Goal: Task Accomplishment & Management: Manage account settings

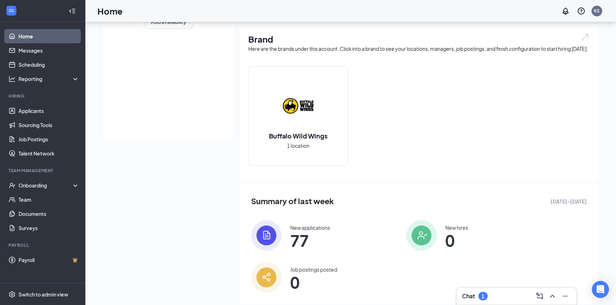
scroll to position [190, 0]
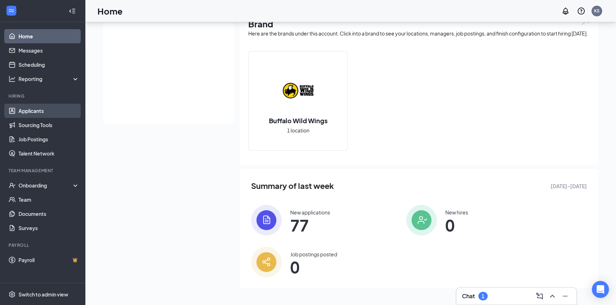
click at [44, 111] on link "Applicants" at bounding box center [48, 111] width 61 height 14
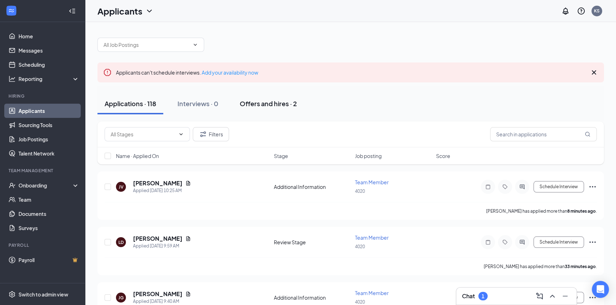
click at [267, 102] on div "Offers and hires · 2" at bounding box center [268, 103] width 57 height 9
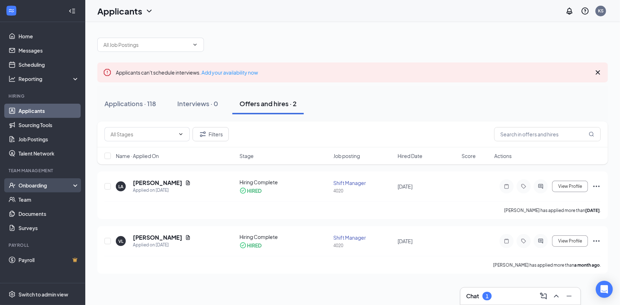
click at [46, 185] on div "Onboarding" at bounding box center [45, 185] width 55 height 7
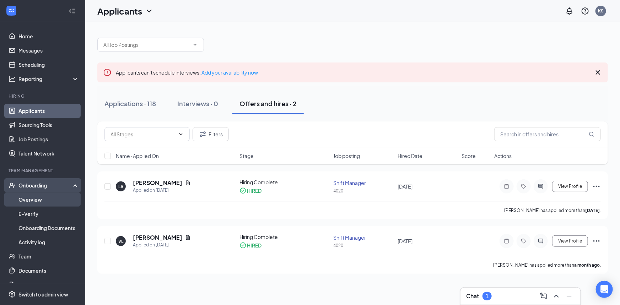
click at [43, 197] on link "Overview" at bounding box center [48, 200] width 61 height 14
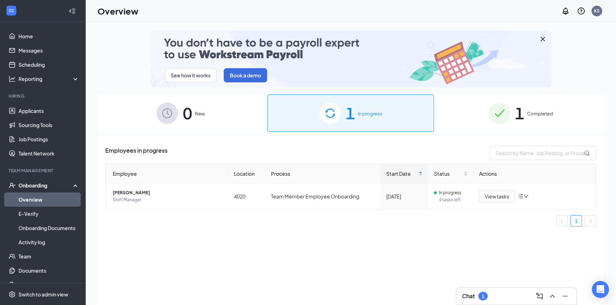
click at [526, 111] on div "1 Completed" at bounding box center [520, 113] width 166 height 37
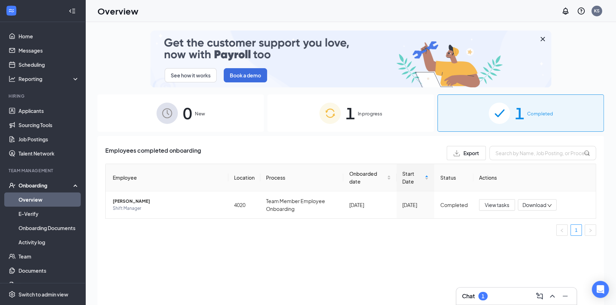
scroll to position [32, 0]
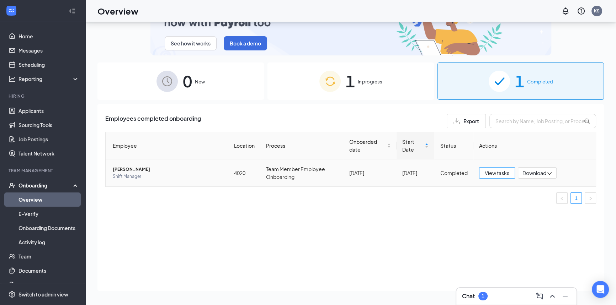
click at [500, 173] on span "View tasks" at bounding box center [496, 173] width 25 height 8
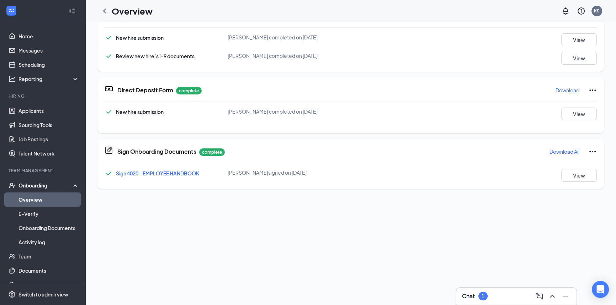
scroll to position [240, 0]
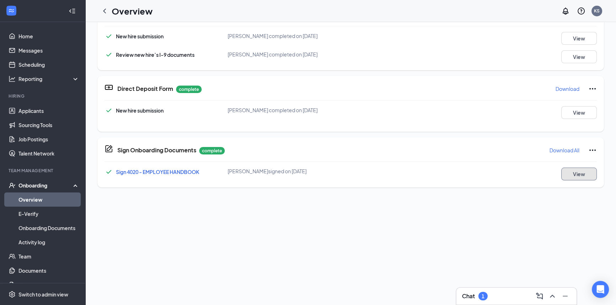
click at [574, 170] on button "View" at bounding box center [579, 174] width 36 height 13
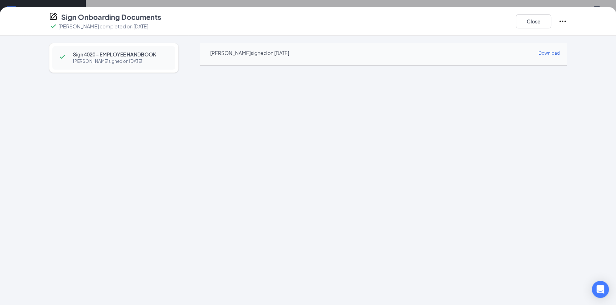
scroll to position [58, 0]
click at [541, 21] on button "Close" at bounding box center [533, 21] width 36 height 14
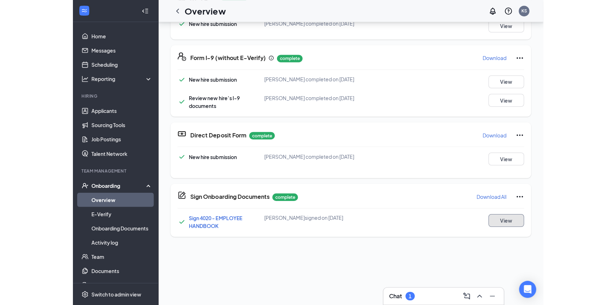
scroll to position [175, 0]
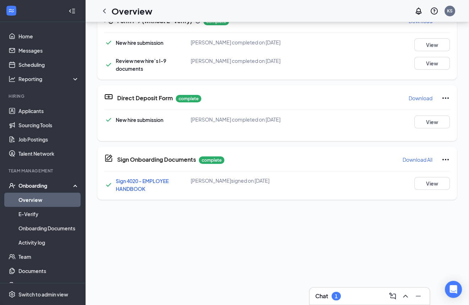
click at [383, 254] on div "Chat 1 LA Luigi Alvarez Shift Manager · 4020 luigifalvarez@gmail.com · (559) 39…" at bounding box center [277, 173] width 384 height 419
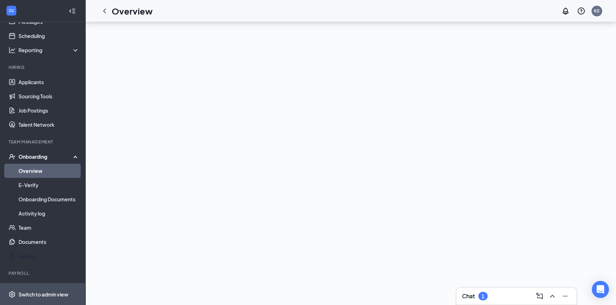
scroll to position [43, 0]
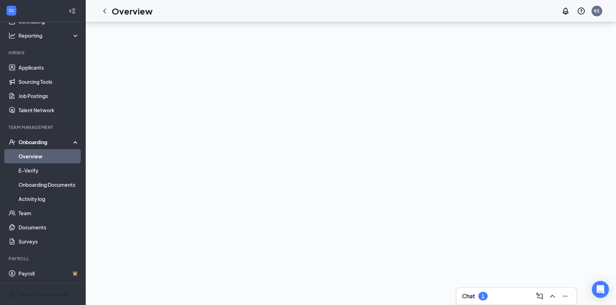
drag, startPoint x: 49, startPoint y: 295, endPoint x: 140, endPoint y: 287, distance: 90.6
click at [49, 295] on div "Switch to admin view" at bounding box center [43, 294] width 50 height 7
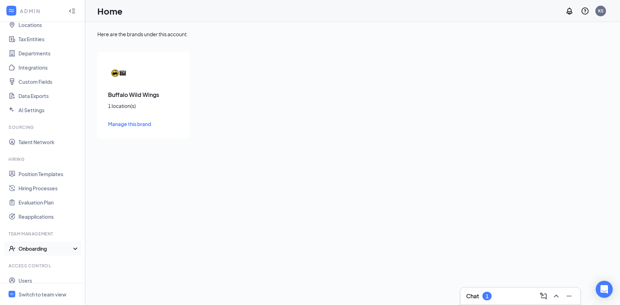
drag, startPoint x: 37, startPoint y: 249, endPoint x: 50, endPoint y: 248, distance: 13.2
click at [37, 249] on div "Onboarding" at bounding box center [45, 248] width 55 height 7
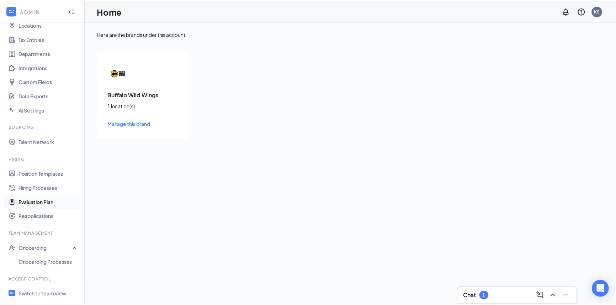
scroll to position [79, 0]
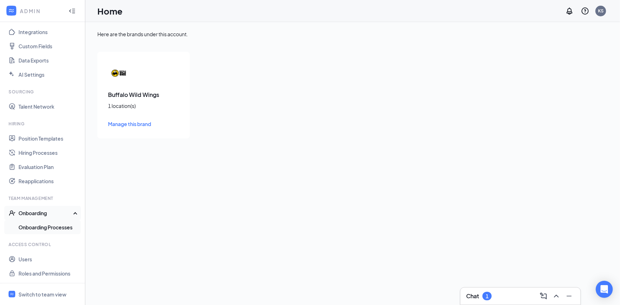
click at [49, 227] on link "Onboarding Processes" at bounding box center [48, 227] width 61 height 14
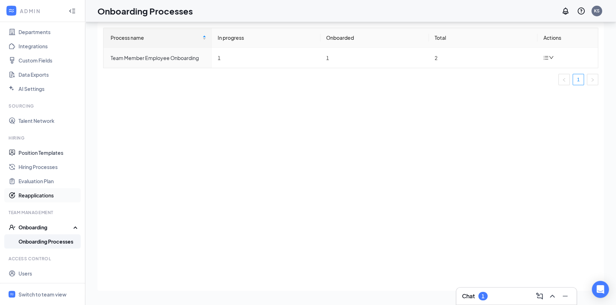
scroll to position [79, 0]
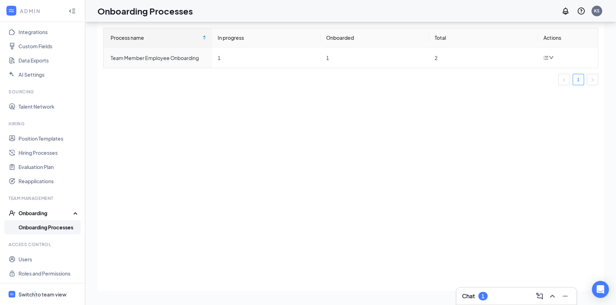
drag, startPoint x: 36, startPoint y: 290, endPoint x: 58, endPoint y: 231, distance: 62.8
click at [35, 290] on span "Switch to team view" at bounding box center [48, 295] width 61 height 22
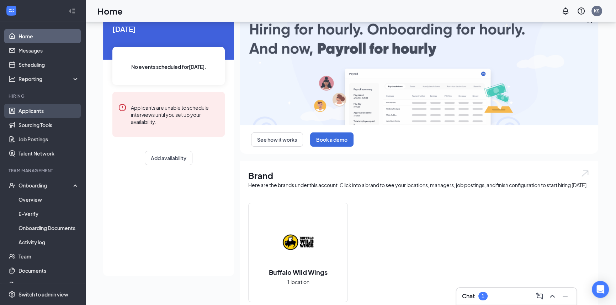
click at [46, 106] on link "Applicants" at bounding box center [48, 111] width 61 height 14
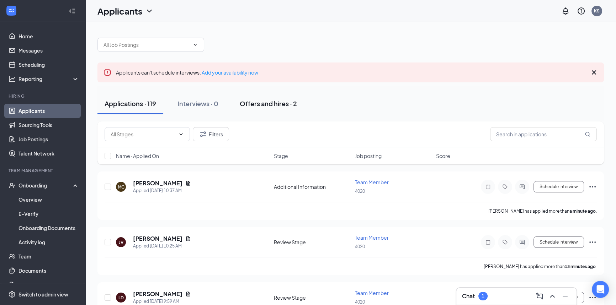
click at [266, 106] on div "Offers and hires · 2" at bounding box center [268, 103] width 57 height 9
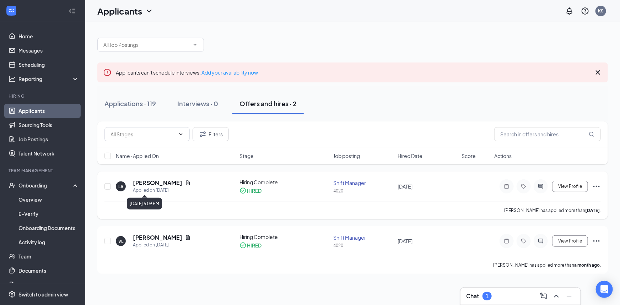
click at [150, 188] on div "Applied on Aug 24" at bounding box center [162, 190] width 58 height 7
click at [152, 183] on h5 "Luigi Alvarez" at bounding box center [157, 183] width 49 height 8
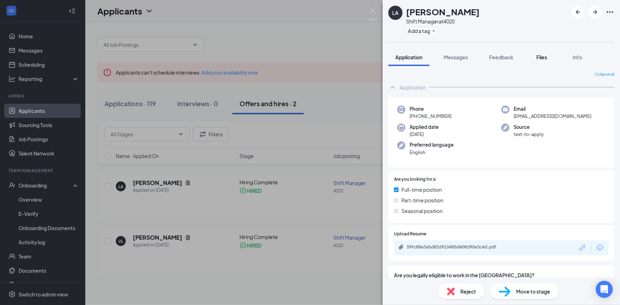
click at [542, 58] on span "Files" at bounding box center [542, 57] width 11 height 6
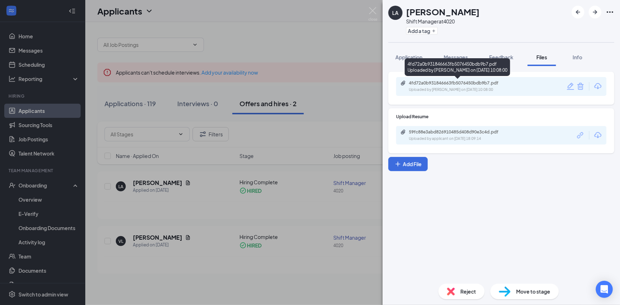
click at [451, 85] on div "4fd72a0b931846663fb5076450bdb9b7.pdf" at bounding box center [459, 83] width 100 height 6
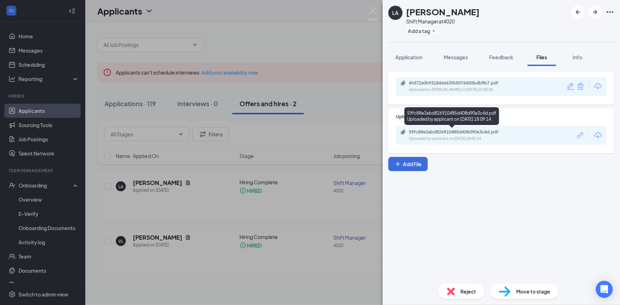
click at [450, 131] on div "59fc88e3abd826910485d408d90e3c4d.pdf" at bounding box center [459, 132] width 100 height 6
click at [51, 293] on div "LA Luigi Alvarez Shift Manager at 4020 Add a tag Application Messages Feedback …" at bounding box center [310, 152] width 620 height 305
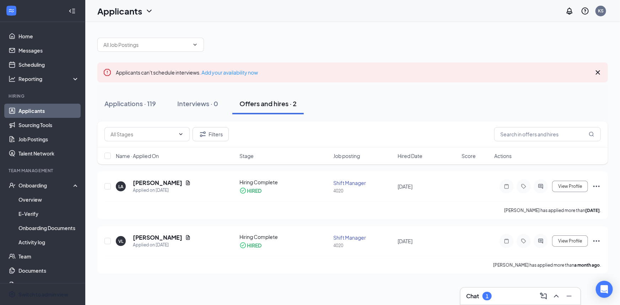
click at [51, 293] on div "Switch to admin view" at bounding box center [43, 294] width 50 height 7
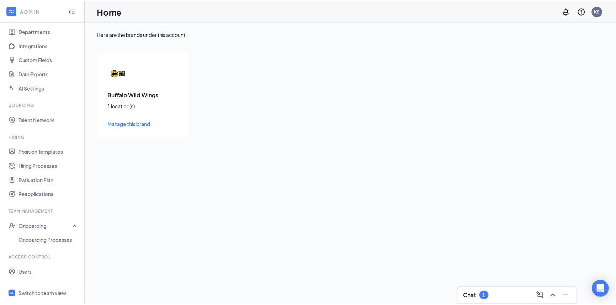
scroll to position [79, 0]
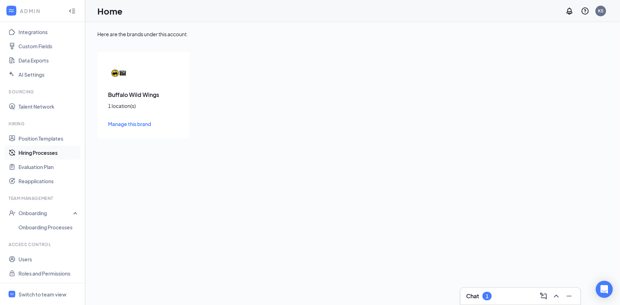
click at [31, 150] on link "Hiring Processes" at bounding box center [48, 153] width 61 height 14
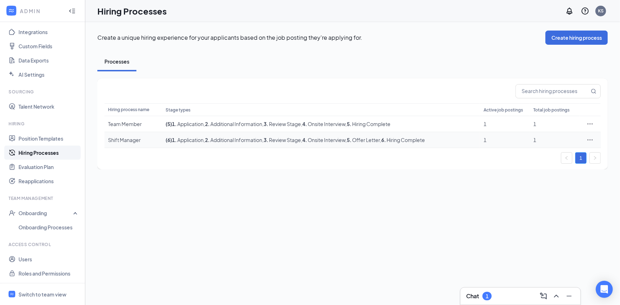
click at [112, 139] on div "Shift Manager" at bounding box center [133, 139] width 50 height 7
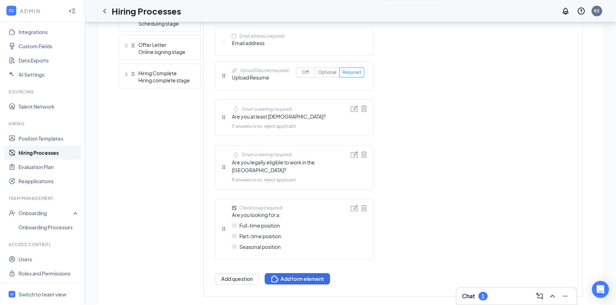
scroll to position [324, 0]
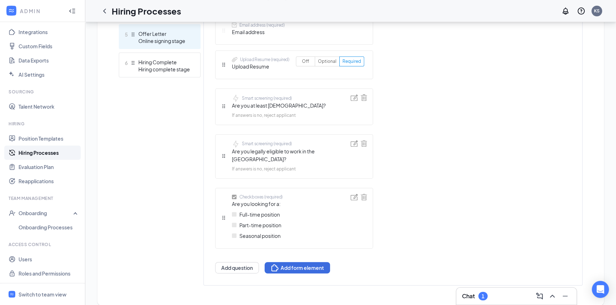
click at [146, 38] on div "Online signing stage" at bounding box center [164, 40] width 52 height 7
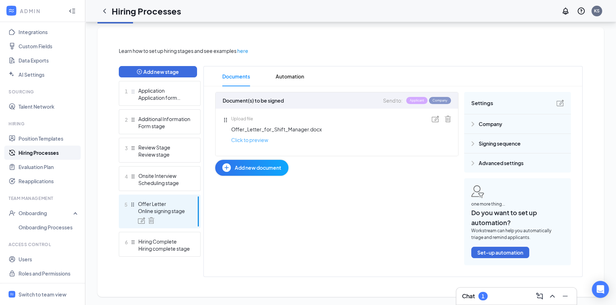
click at [260, 138] on link "Click to preview" at bounding box center [249, 140] width 37 height 8
click at [40, 292] on div "Switch to team view" at bounding box center [42, 294] width 48 height 7
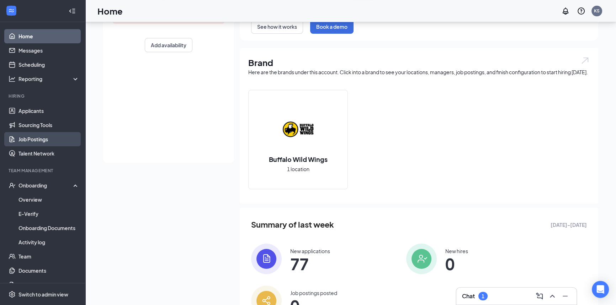
click at [37, 139] on link "Job Postings" at bounding box center [48, 139] width 61 height 14
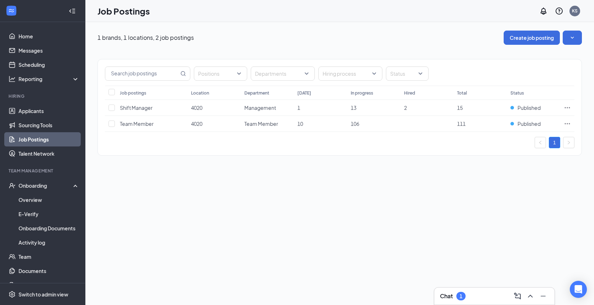
click at [421, 209] on div "1 brands, 1 locations, 2 job postings Create job posting Positions Departments …" at bounding box center [339, 163] width 508 height 283
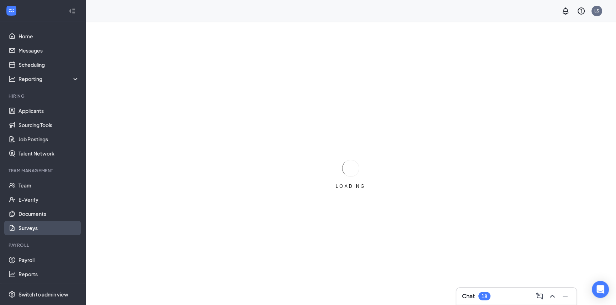
scroll to position [1, 0]
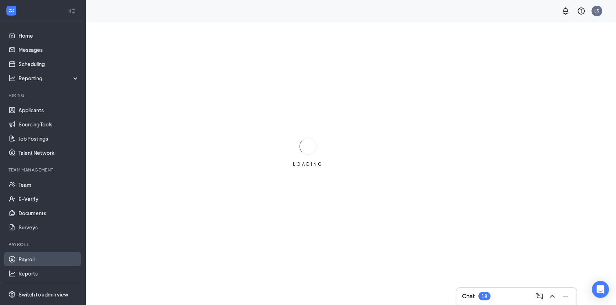
click at [41, 256] on link "Payroll" at bounding box center [48, 259] width 61 height 14
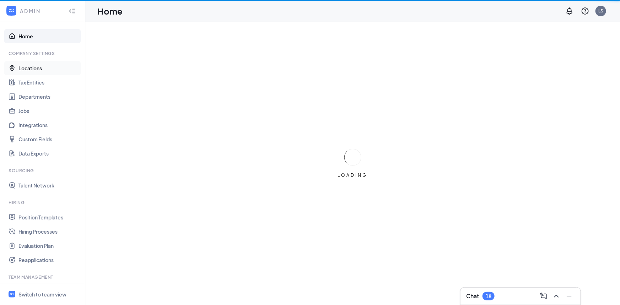
click at [28, 70] on link "Locations" at bounding box center [48, 68] width 61 height 14
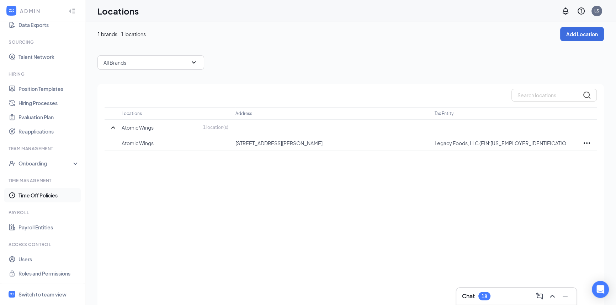
scroll to position [28, 0]
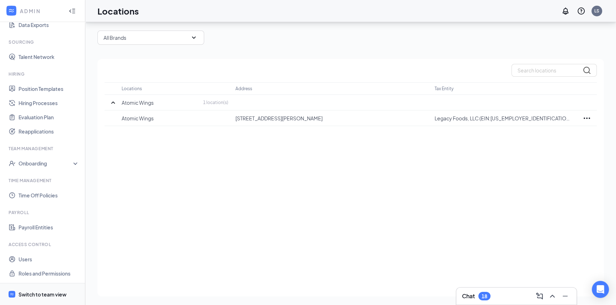
click at [37, 291] on div "Switch to team view" at bounding box center [42, 294] width 48 height 7
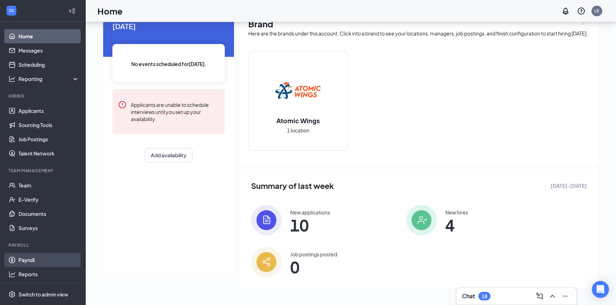
click at [46, 254] on link "Payroll" at bounding box center [48, 260] width 61 height 14
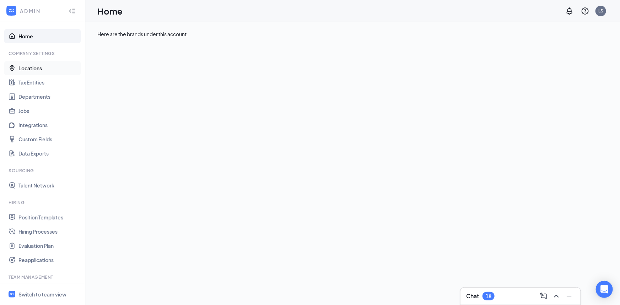
click at [41, 69] on link "Locations" at bounding box center [48, 68] width 61 height 14
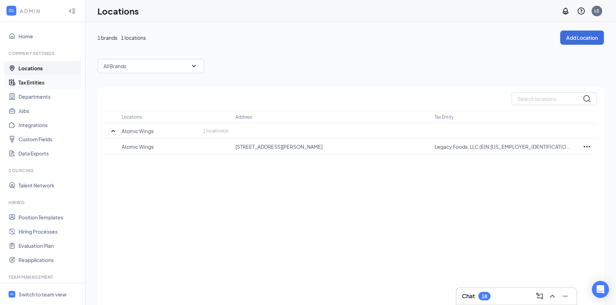
click at [42, 81] on link "Tax Entities" at bounding box center [48, 82] width 61 height 14
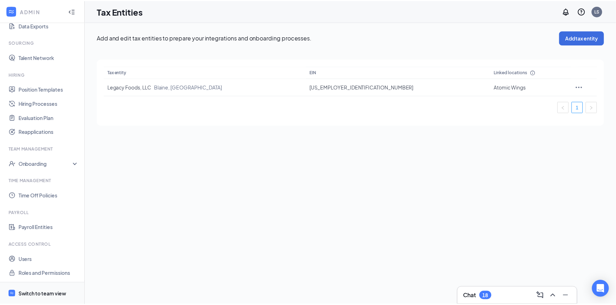
scroll to position [129, 0]
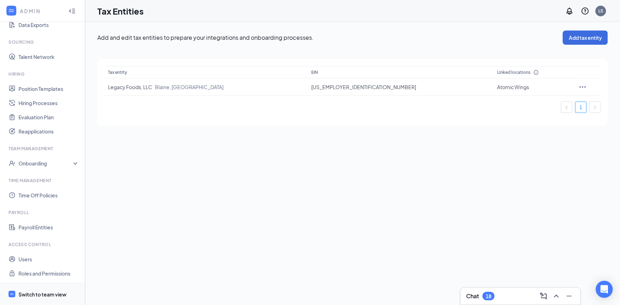
click at [41, 291] on div "Switch to team view" at bounding box center [42, 294] width 48 height 7
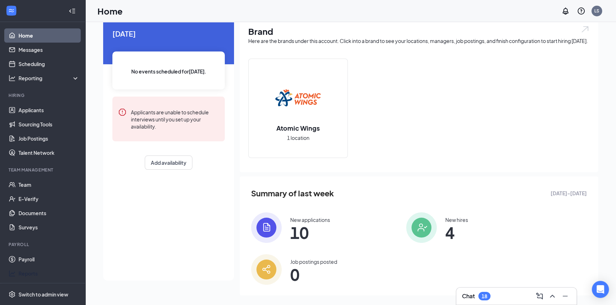
scroll to position [42, 0]
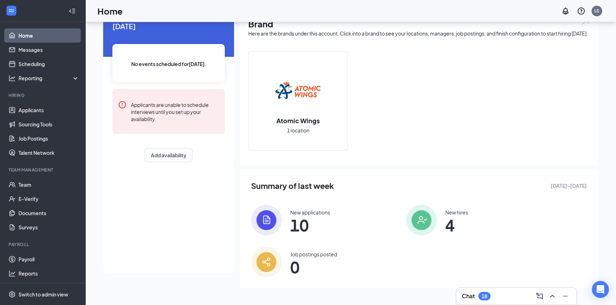
click at [45, 248] on div "Payroll" at bounding box center [43, 245] width 69 height 7
click at [39, 257] on link "Payroll" at bounding box center [48, 259] width 61 height 14
